Goal: Transaction & Acquisition: Download file/media

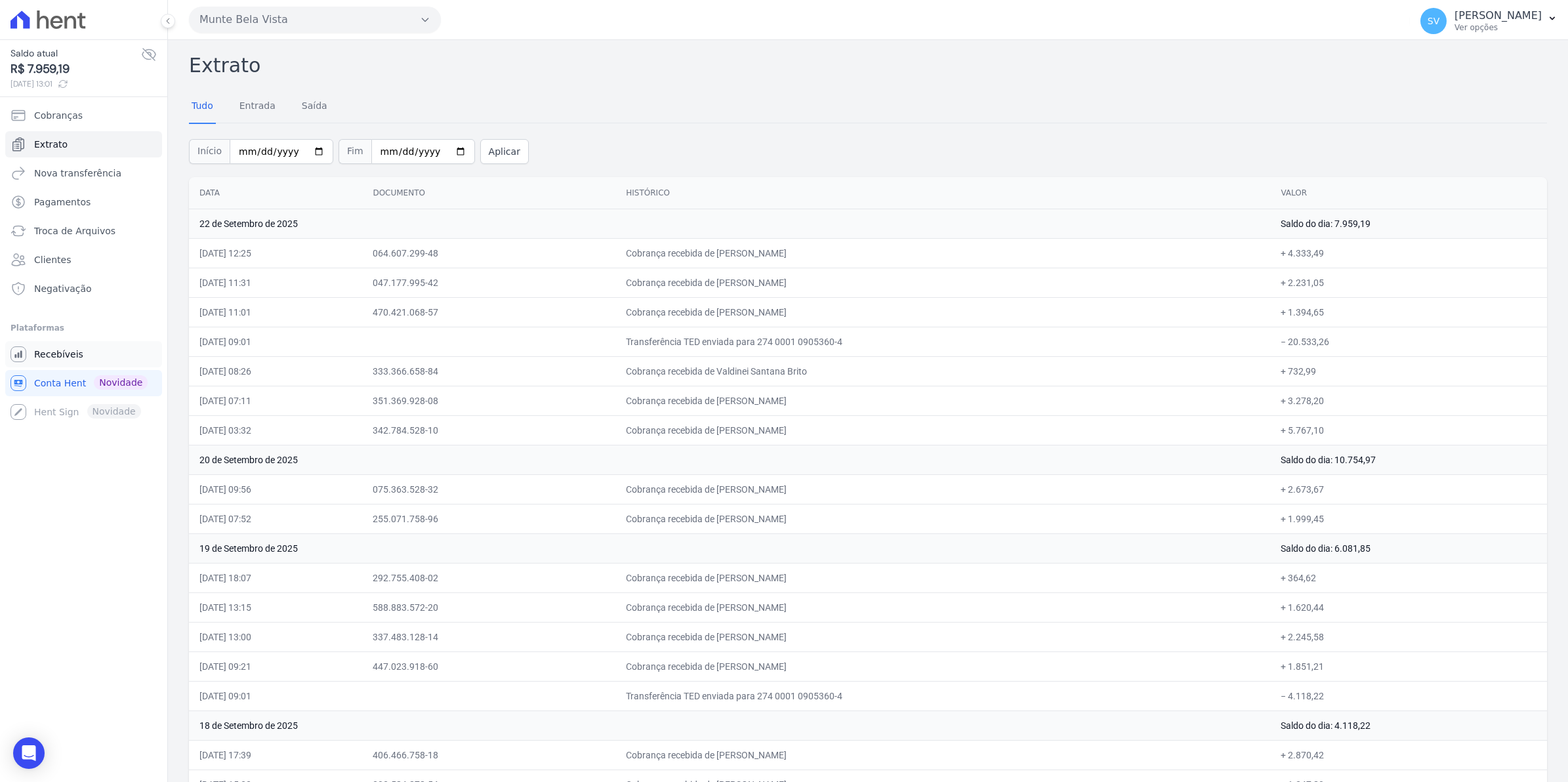
click at [63, 355] on span "Recebíveis" at bounding box center [59, 354] width 49 height 13
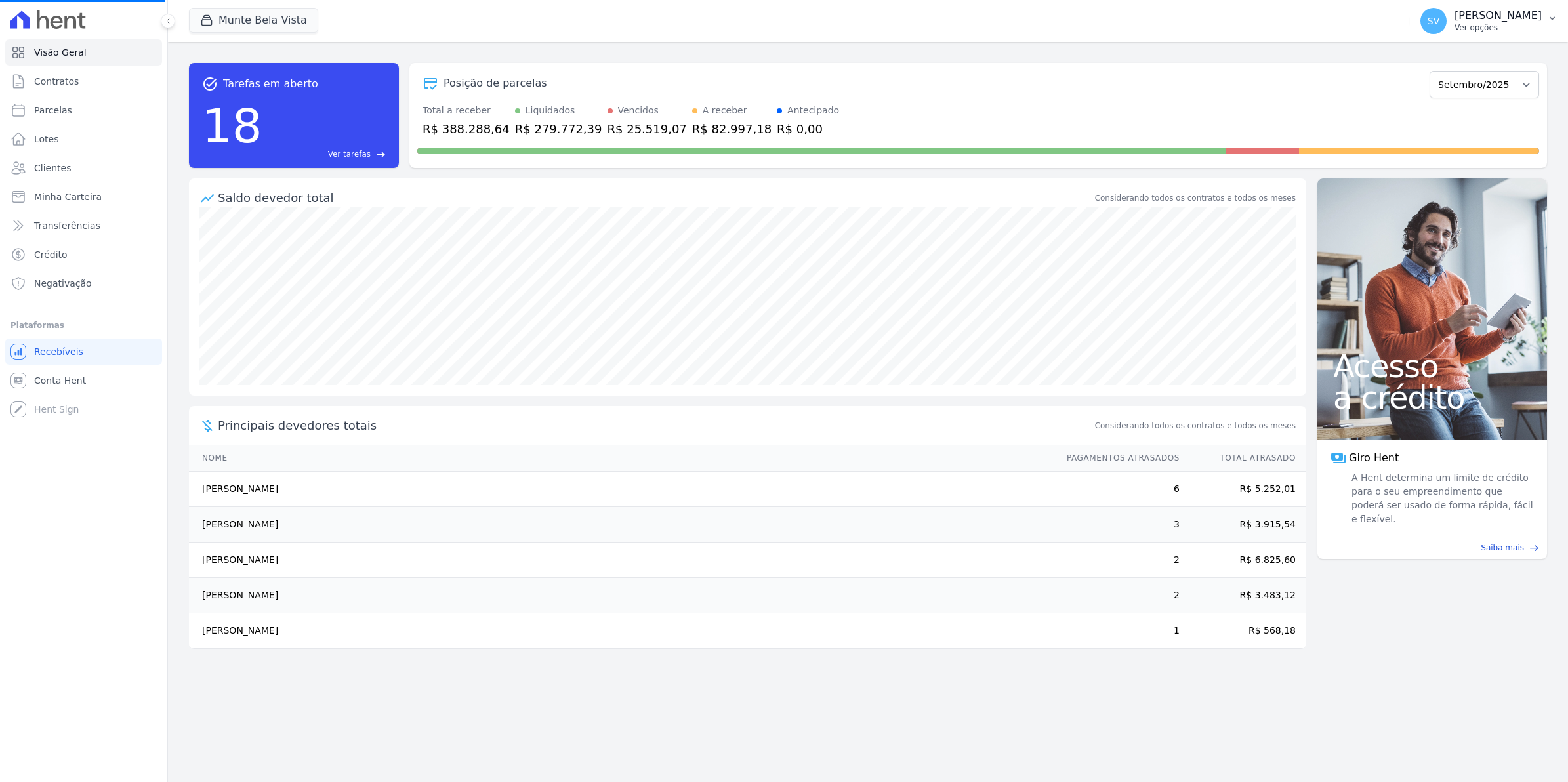
click at [1441, 23] on span "SV" at bounding box center [1434, 20] width 26 height 26
click at [1447, 21] on span "SV" at bounding box center [1434, 20] width 26 height 26
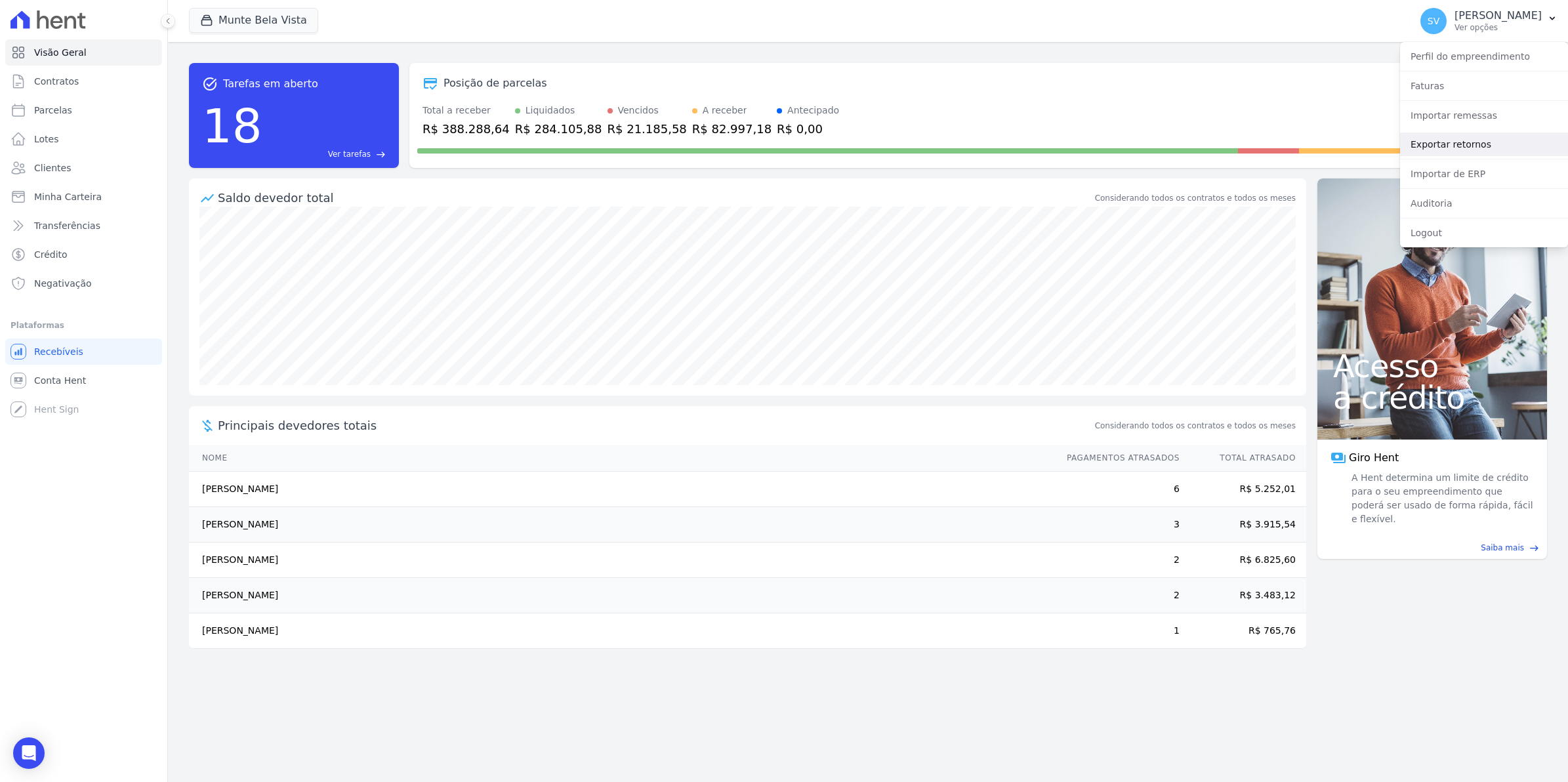
click at [1471, 147] on link "Exportar retornos" at bounding box center [1484, 145] width 168 height 24
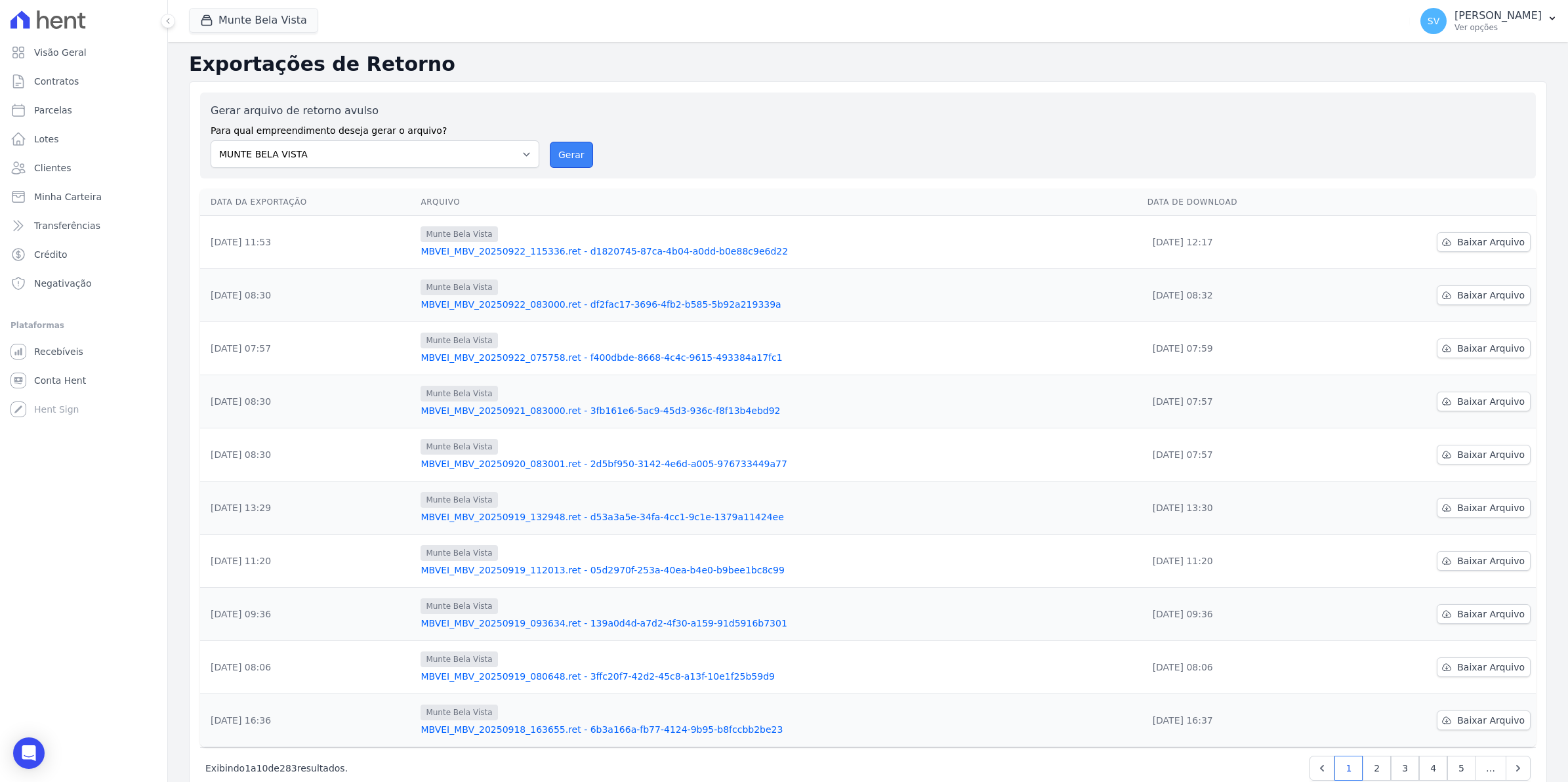
click at [572, 163] on button "Gerar" at bounding box center [571, 154] width 43 height 26
click at [575, 147] on button "Gerar" at bounding box center [571, 154] width 43 height 26
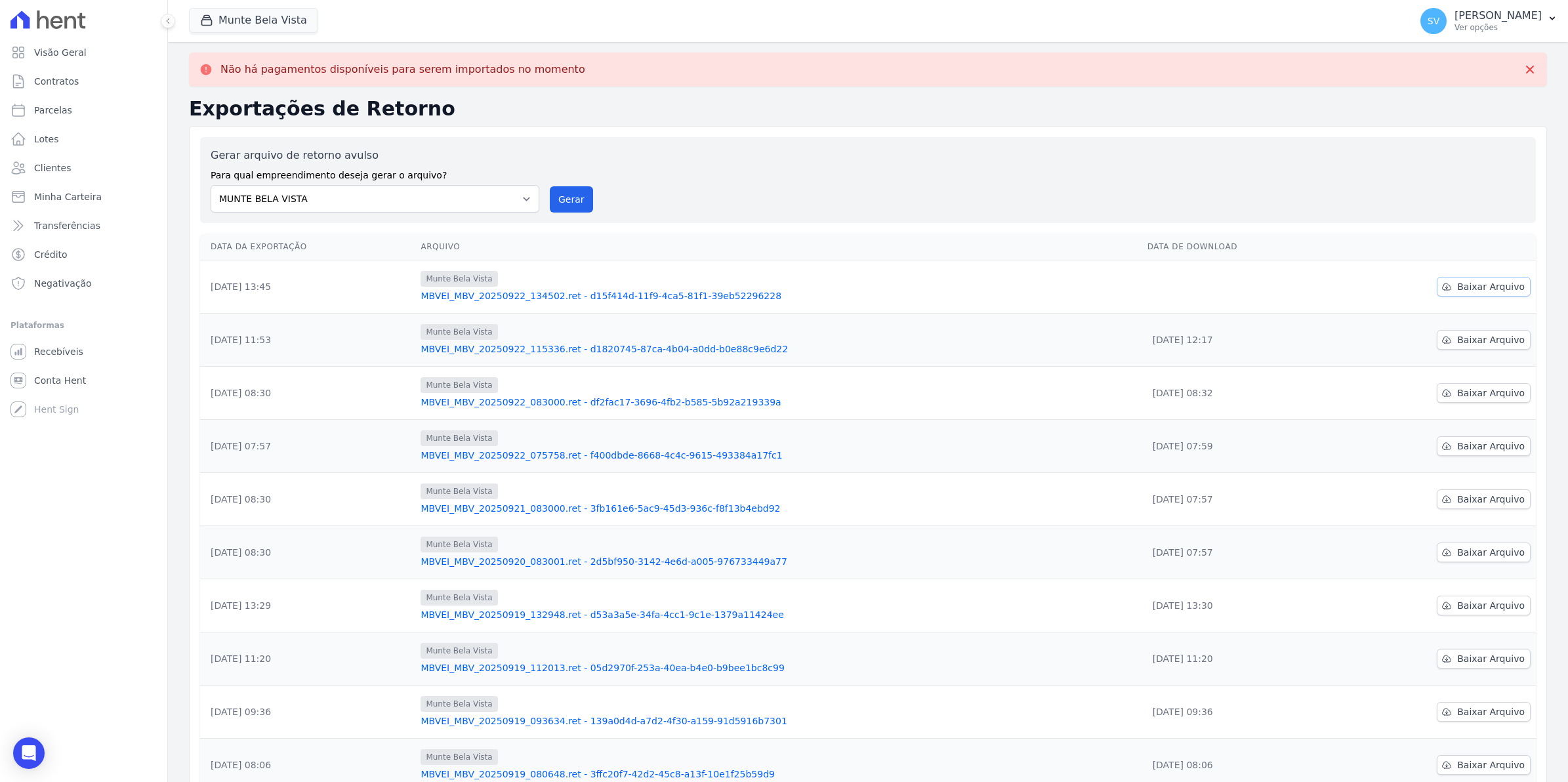
click at [1457, 288] on span "Baixar Arquivo" at bounding box center [1491, 286] width 67 height 13
